Goal: Transaction & Acquisition: Purchase product/service

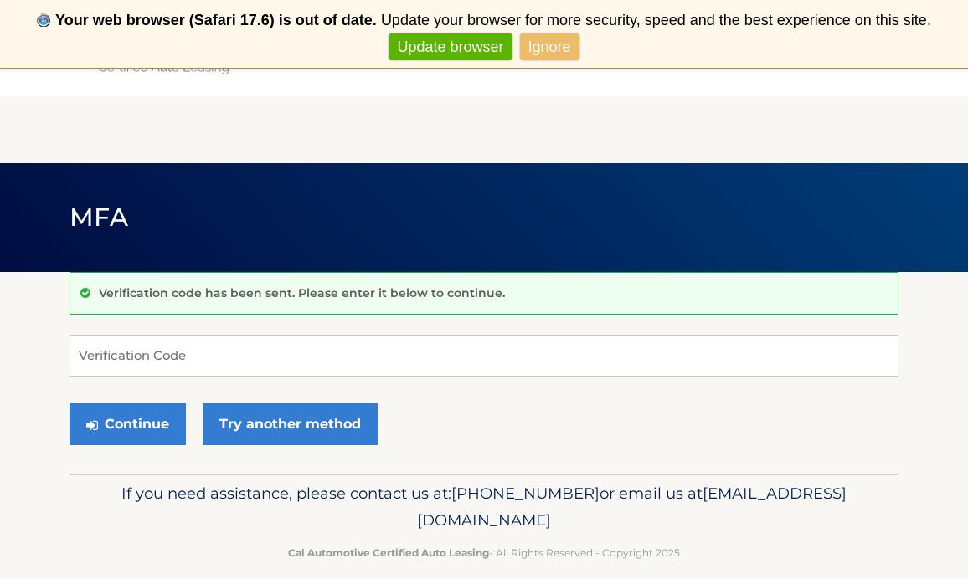
click at [452, 50] on link "Update browser" at bounding box center [449, 47] width 123 height 28
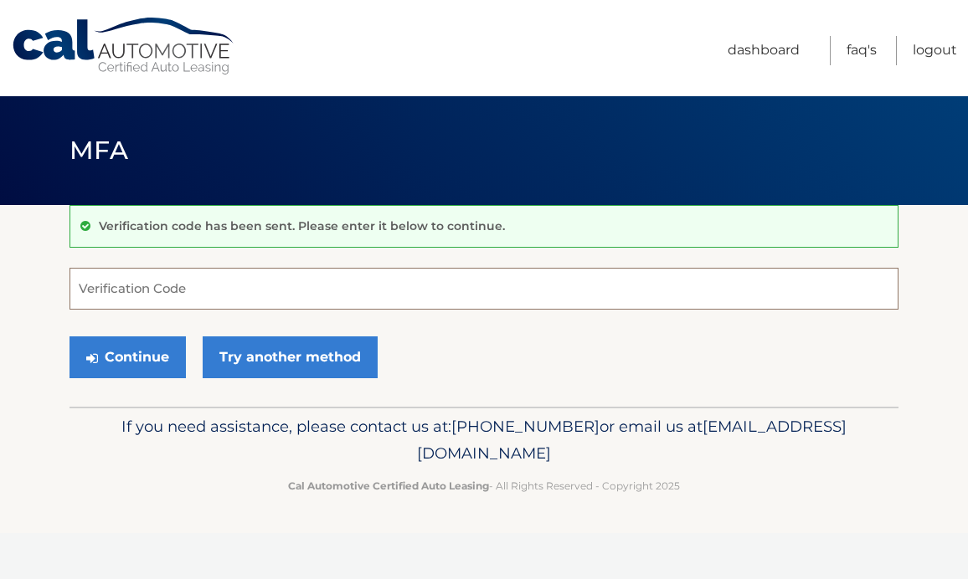
click at [252, 291] on input "Verification Code" at bounding box center [483, 289] width 829 height 42
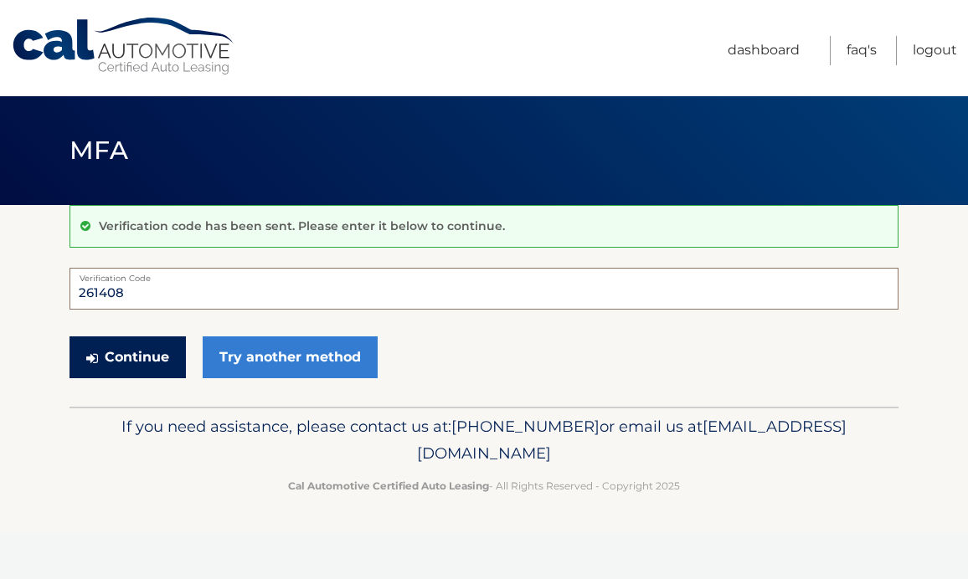
type input "261408"
click at [121, 360] on button "Continue" at bounding box center [127, 358] width 116 height 42
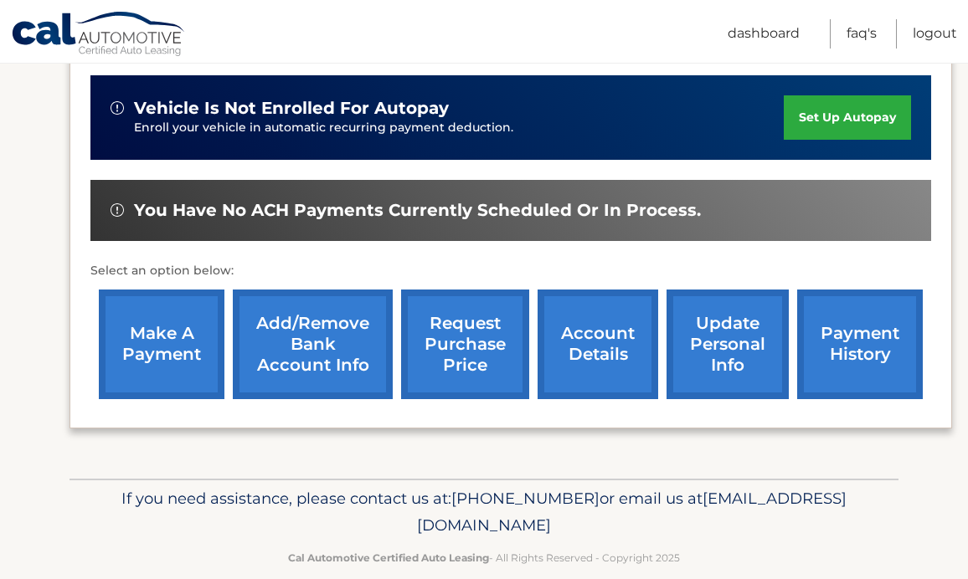
scroll to position [493, 0]
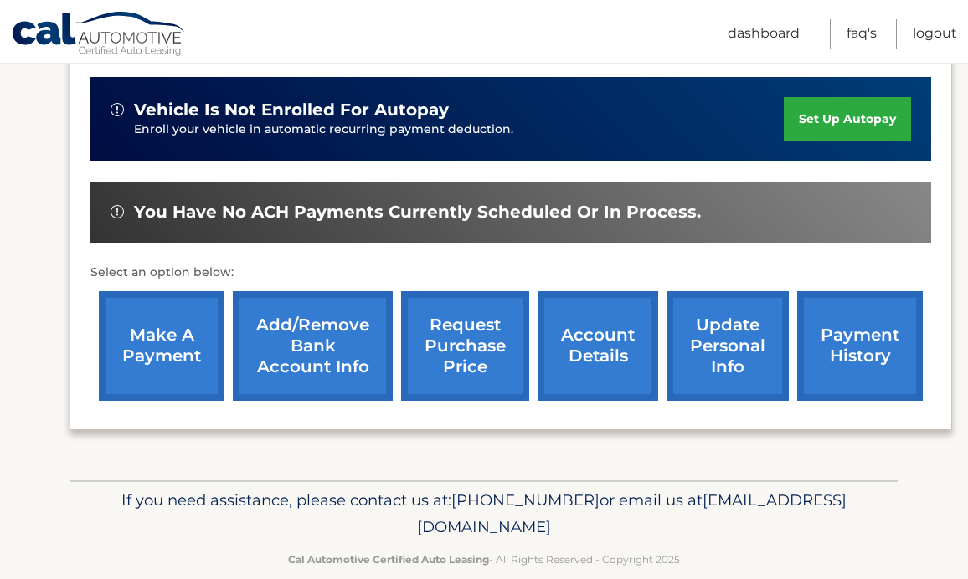
click at [151, 314] on link "make a payment" at bounding box center [162, 346] width 126 height 110
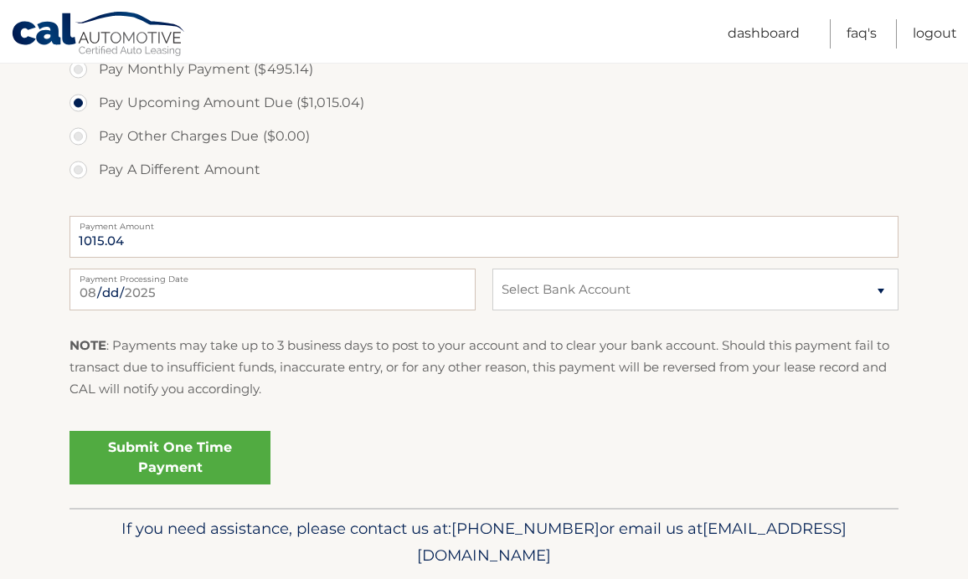
scroll to position [677, 0]
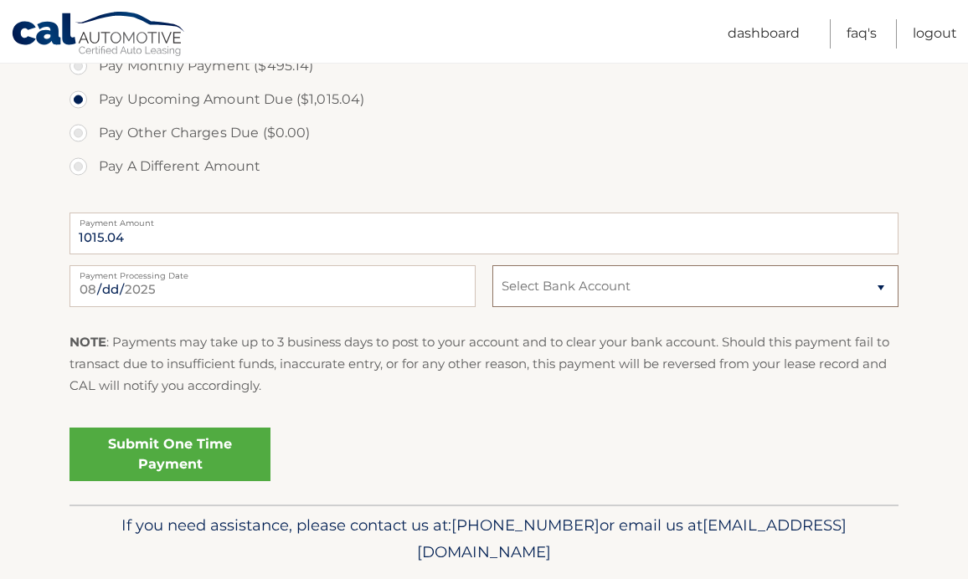
click at [572, 298] on select "Select Bank Account Checking TD BANK, NA *****1532 Checking USAA FEDERAL SAVING…" at bounding box center [695, 286] width 406 height 42
select select "NjQyM2I0ZmUtNTA5OS00NDJiLWIxZGEtNzZhNWE4YTUxNWY2"
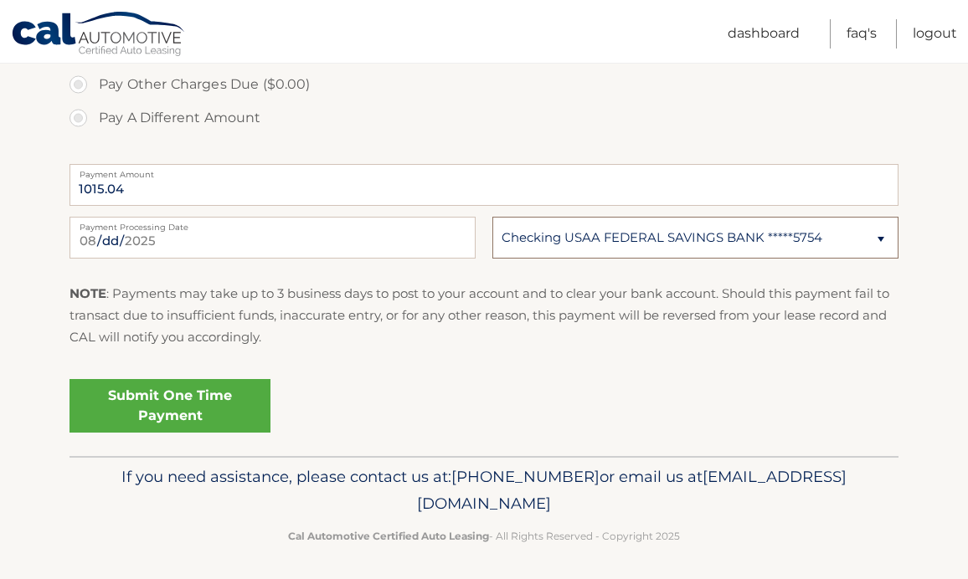
scroll to position [725, 0]
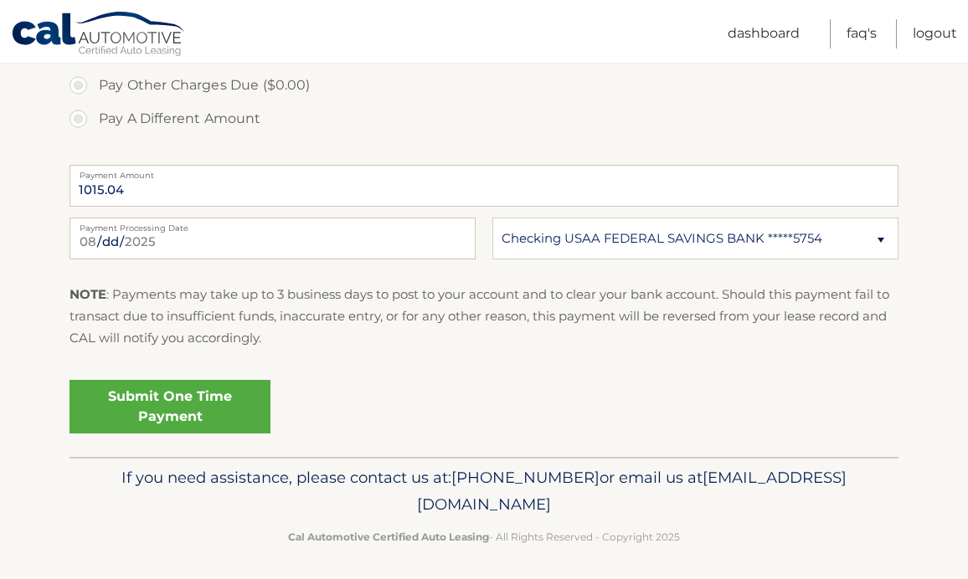
click at [189, 411] on link "Submit One Time Payment" at bounding box center [169, 407] width 201 height 54
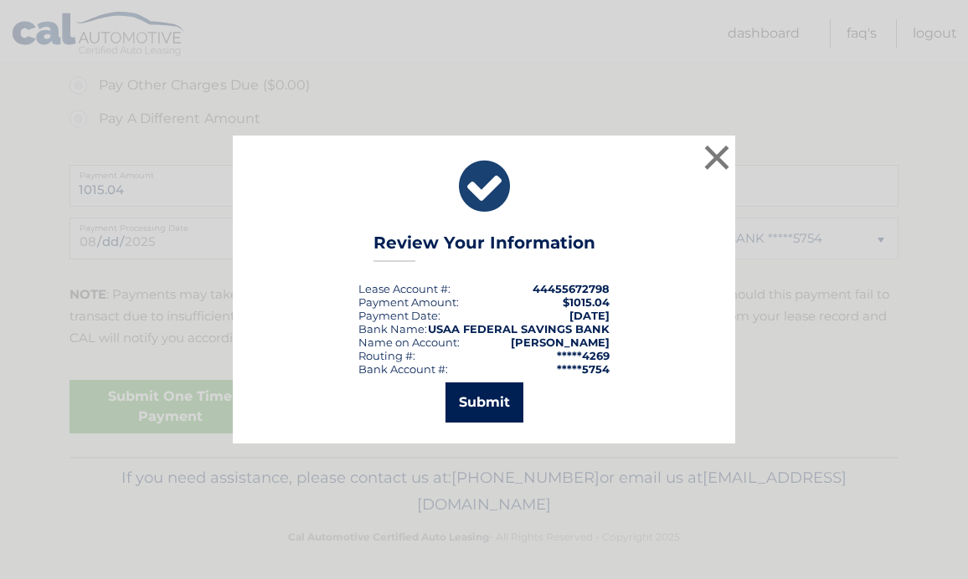
click at [507, 409] on button "Submit" at bounding box center [484, 403] width 78 height 40
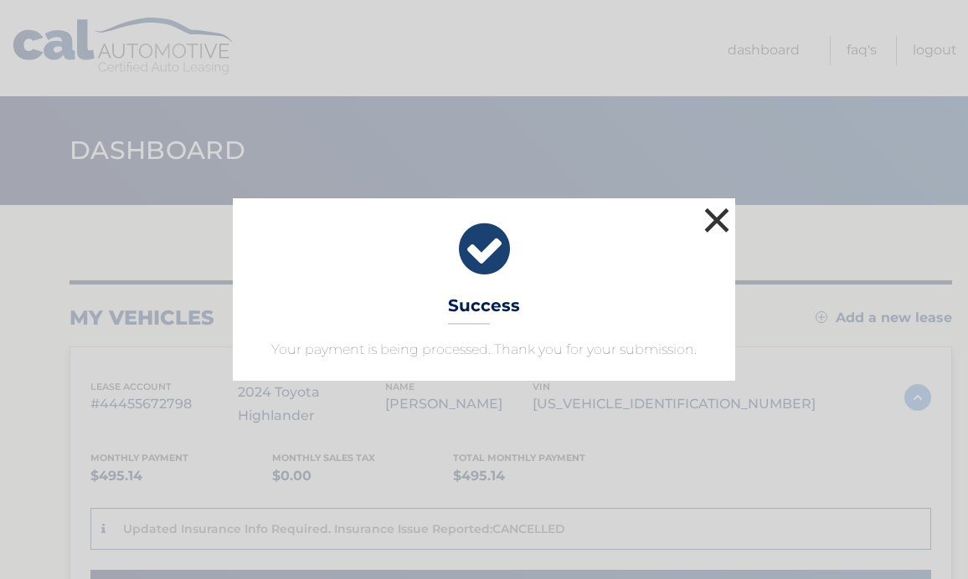
click at [722, 219] on button "×" at bounding box center [716, 219] width 33 height 33
